Goal: Task Accomplishment & Management: Use online tool/utility

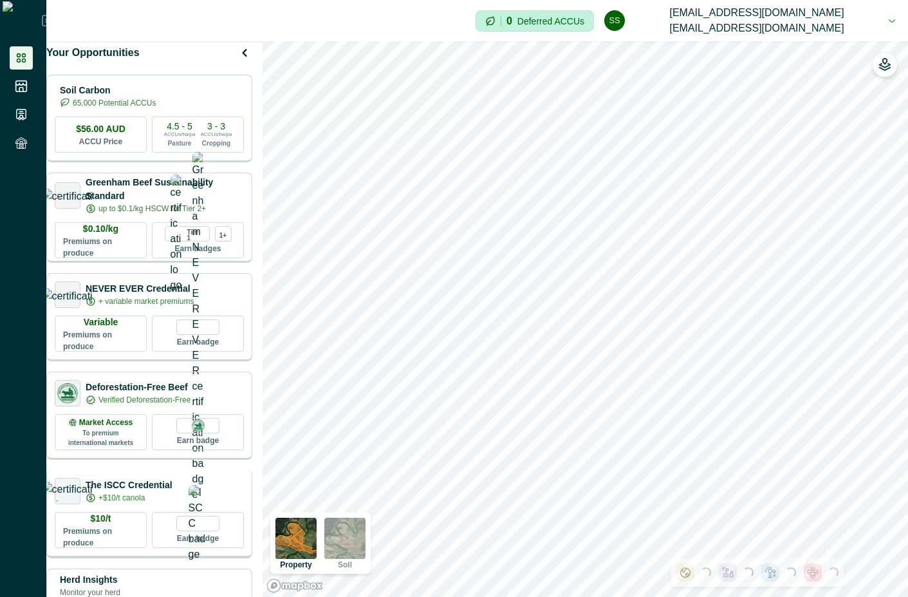
scroll to position [232, 0]
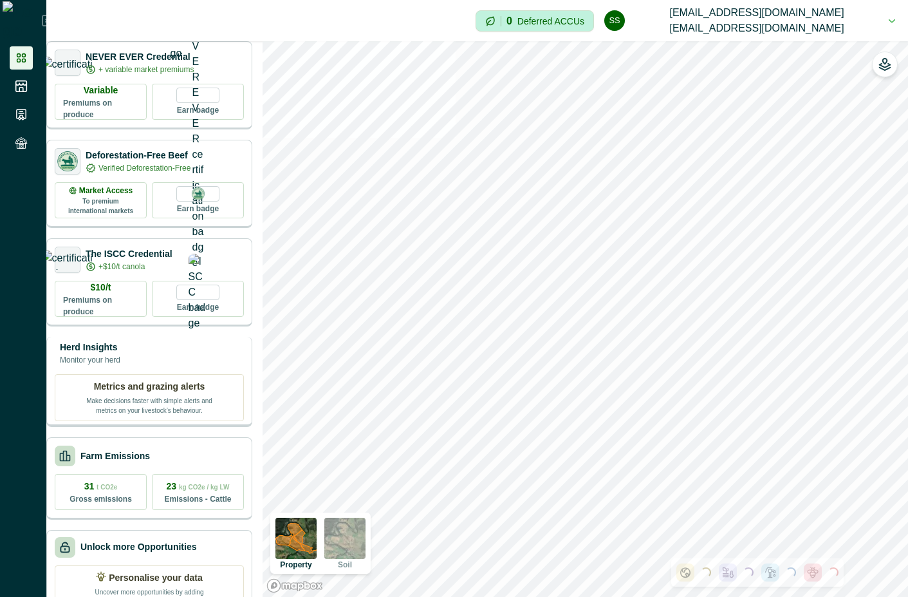
click at [176, 384] on div "Metrics and grazing alerts Make decisions faster with simple alerts and metrics…" at bounding box center [149, 397] width 189 height 47
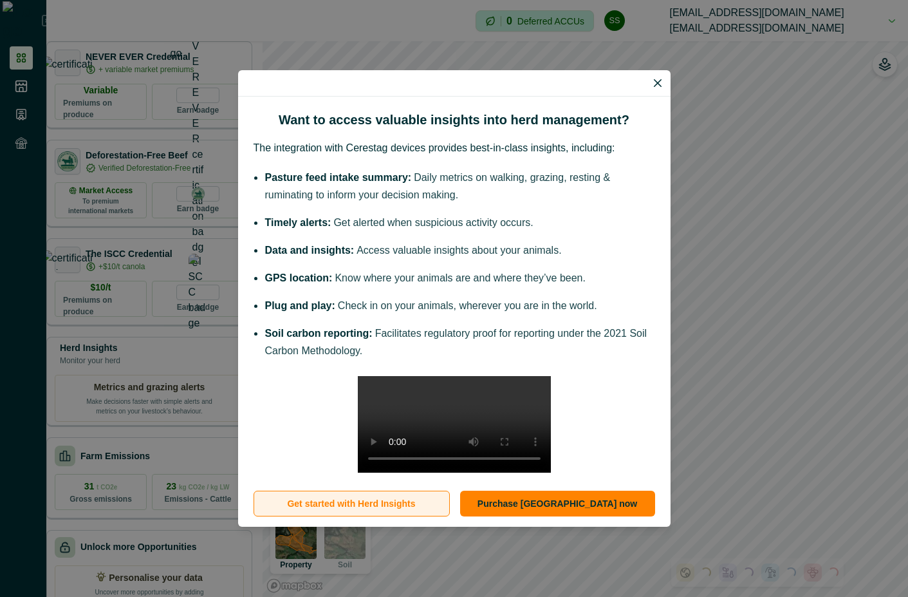
click at [322, 516] on button "Get started with Herd Insights" at bounding box center [352, 503] width 196 height 26
click at [654, 79] on icon "Close" at bounding box center [658, 83] width 8 height 8
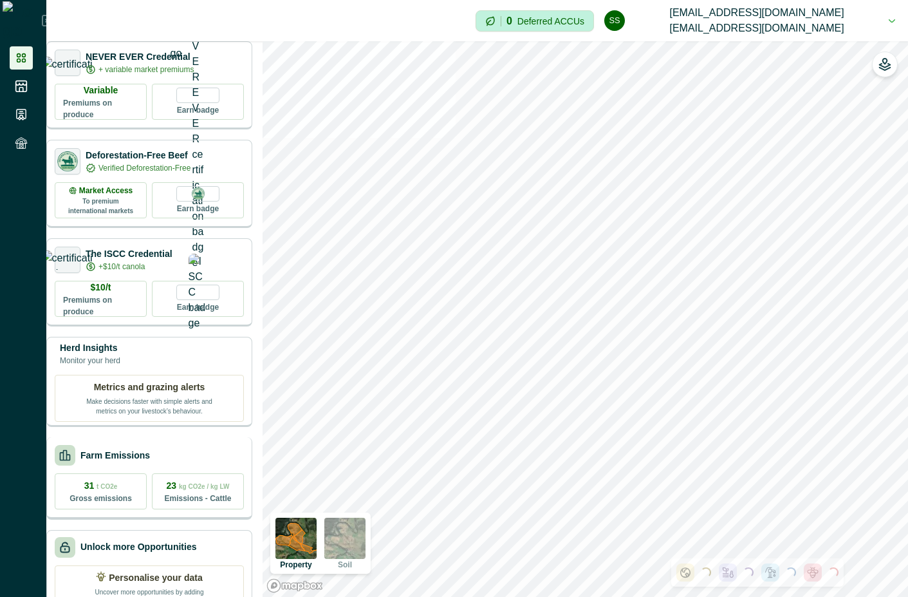
click at [189, 464] on div "Farm Emissions" at bounding box center [149, 455] width 189 height 21
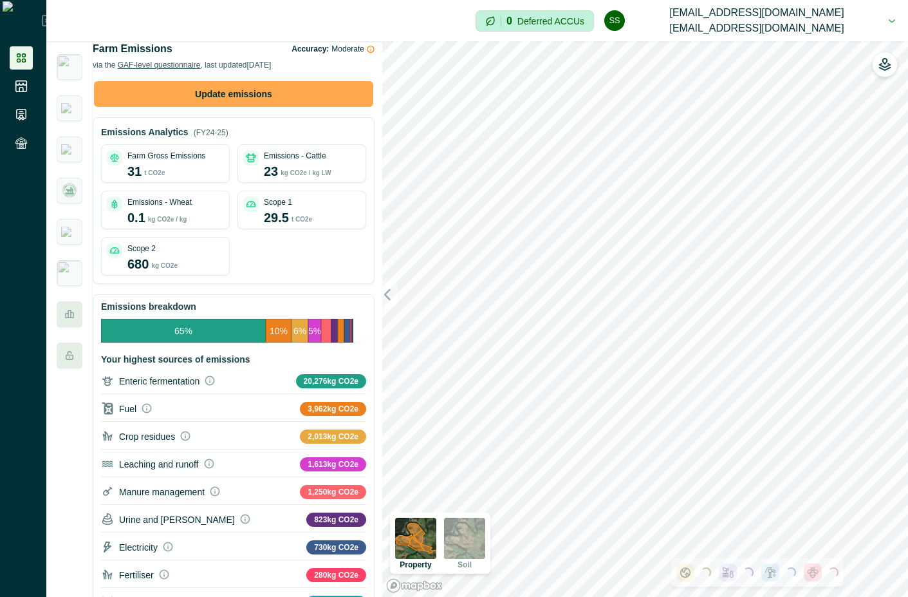
click at [261, 107] on button "Update emissions" at bounding box center [233, 94] width 279 height 26
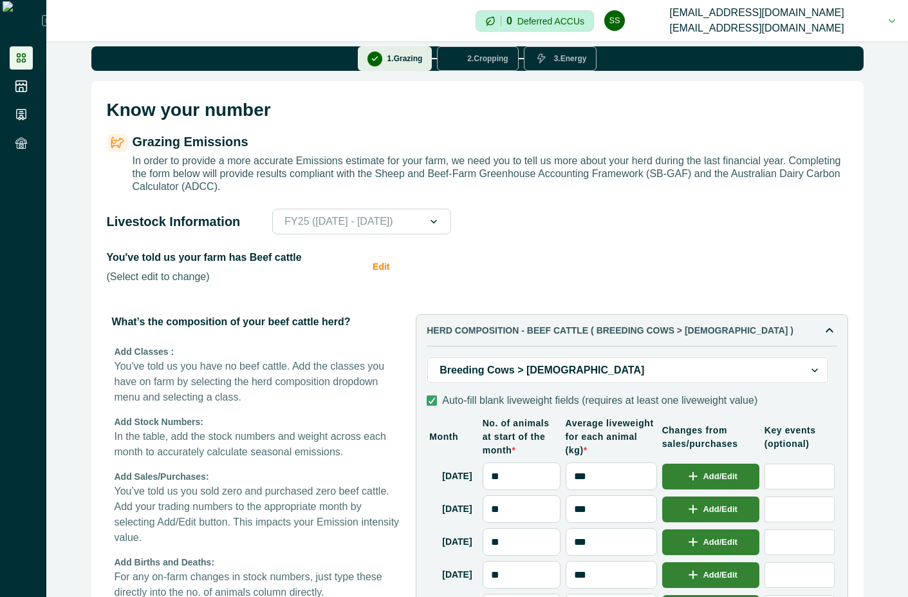
click at [482, 69] on button "2 . Cropping" at bounding box center [477, 58] width 81 height 24
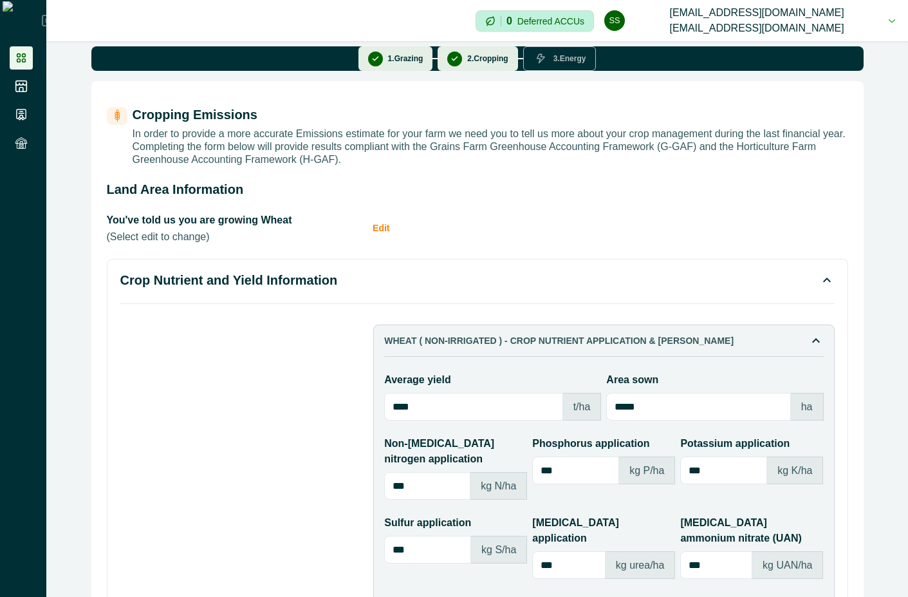
click at [391, 62] on button "1 . [GEOGRAPHIC_DATA]" at bounding box center [395, 58] width 75 height 24
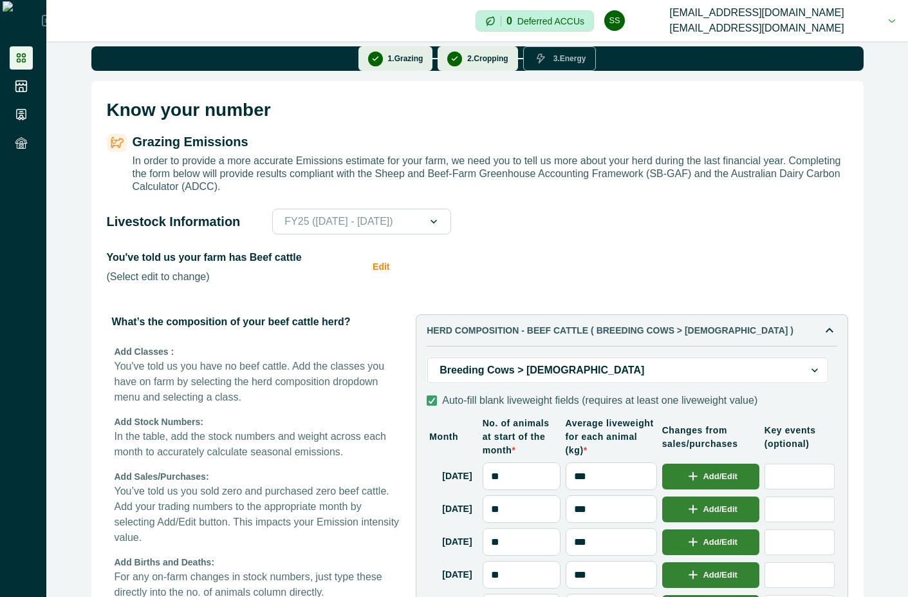
click at [452, 60] on icon "button" at bounding box center [454, 59] width 5 height 4
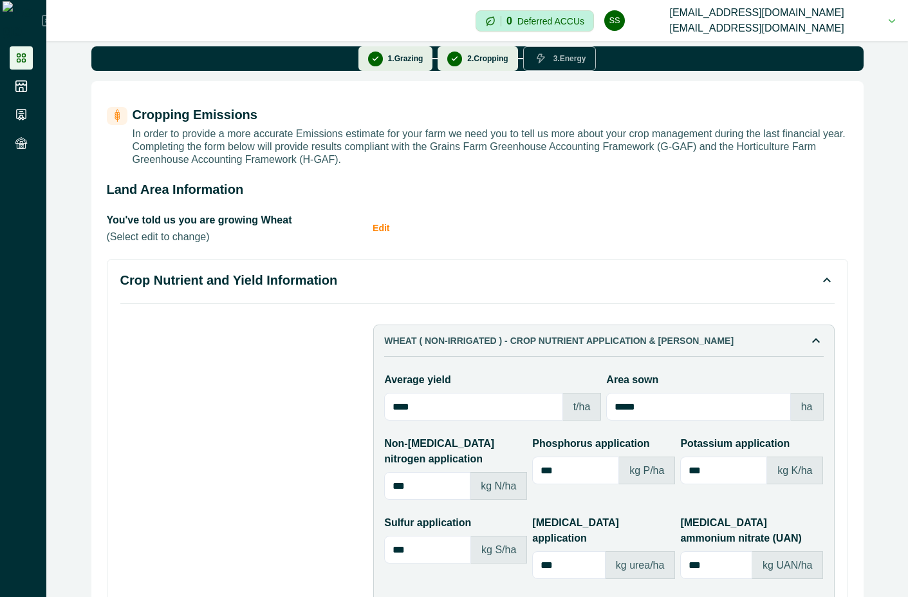
click at [389, 71] on button "1 . [GEOGRAPHIC_DATA]" at bounding box center [395, 58] width 75 height 24
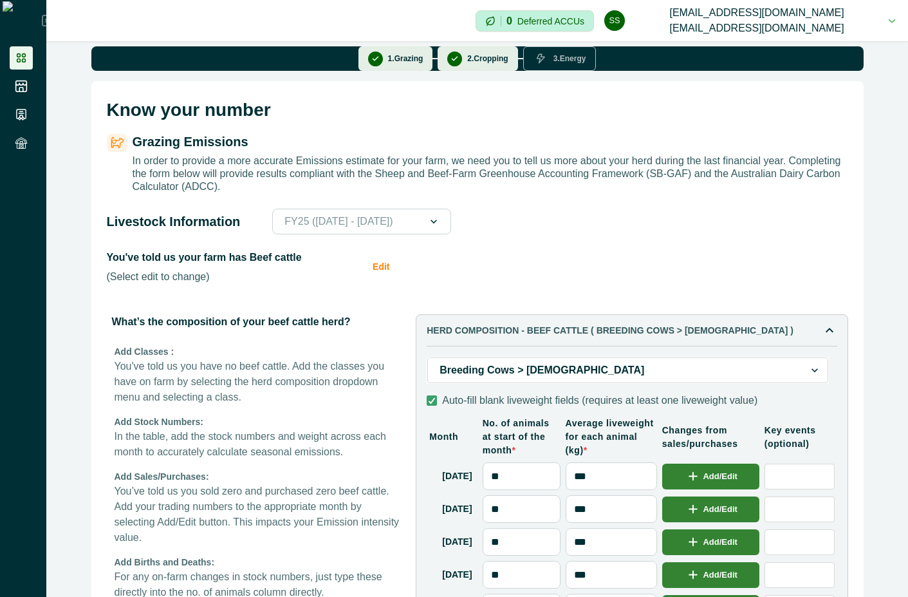
scroll to position [116, 0]
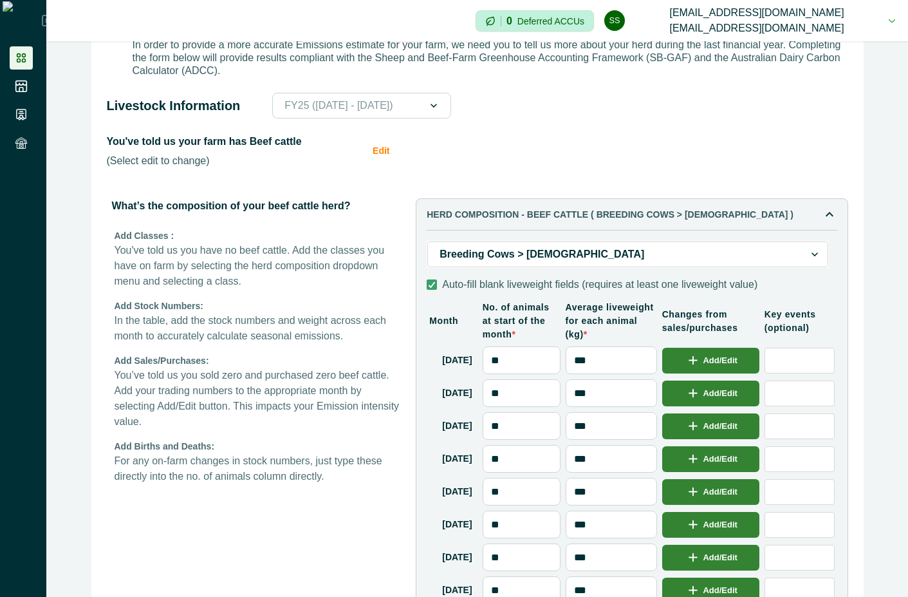
click at [778, 263] on div at bounding box center [616, 254] width 353 height 18
click at [810, 222] on button "HERD COMPOSITION - Beef cattle ( Breeding Cows > [DEMOGRAPHIC_DATA] )" at bounding box center [632, 214] width 410 height 15
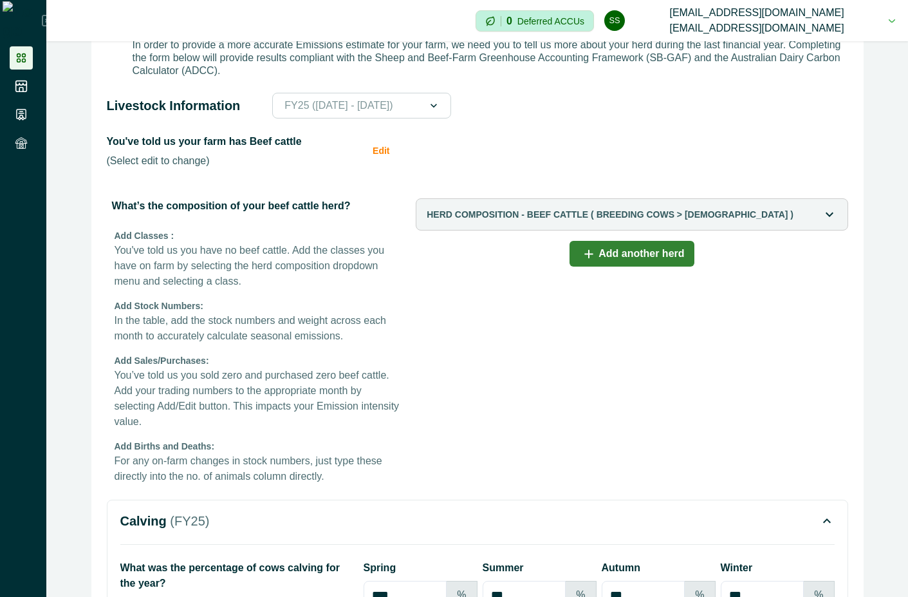
click at [810, 222] on button "HERD COMPOSITION - Beef cattle ( Breeding Cows > [DEMOGRAPHIC_DATA] )" at bounding box center [632, 214] width 410 height 15
